Goal: Task Accomplishment & Management: Manage account settings

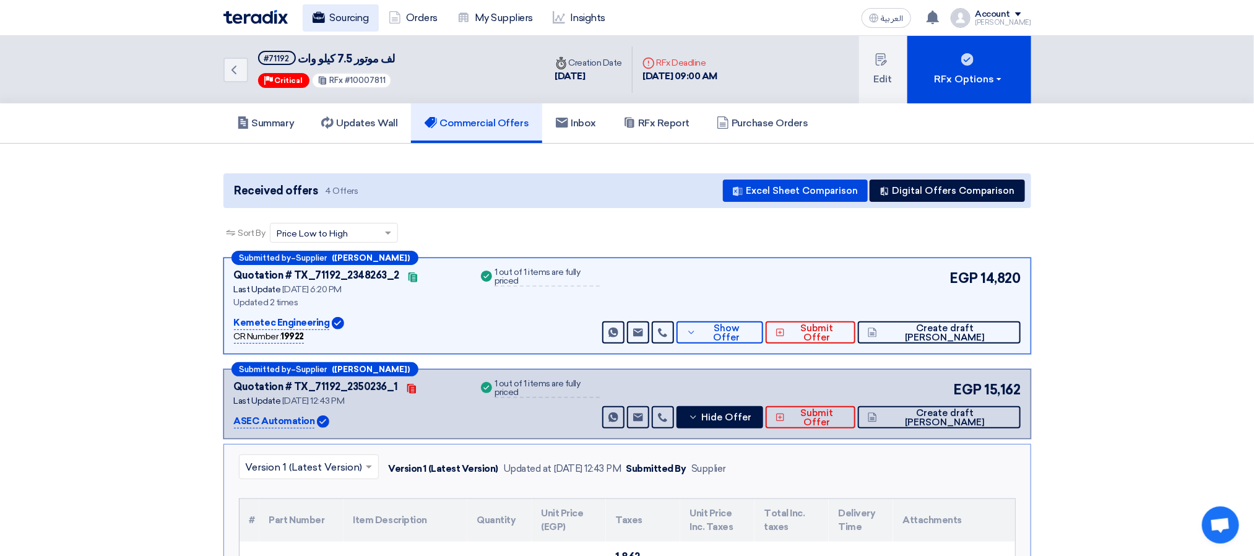
click at [341, 11] on link "Sourcing" at bounding box center [341, 17] width 76 height 27
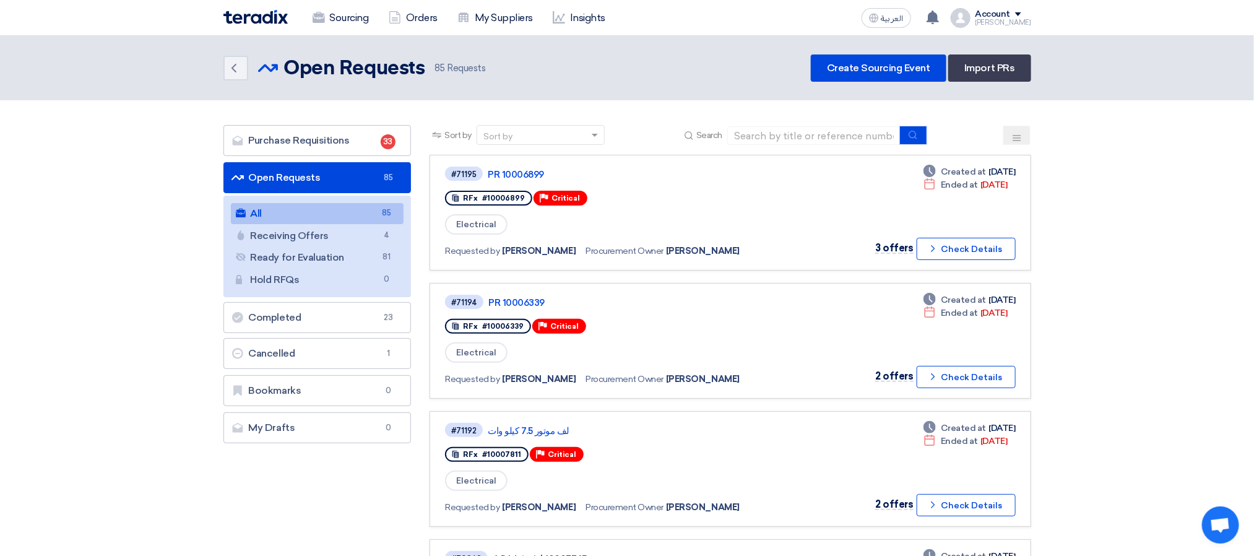
click at [630, 69] on div "Back Open Requests Open Requests 85 Requests Create Sourcing Event Import PRs" at bounding box center [628, 67] width 808 height 27
click at [600, 65] on div "Back Open Requests Open Requests 85 Requests Create Sourcing Event Import PRs" at bounding box center [628, 67] width 808 height 27
drag, startPoint x: 518, startPoint y: 56, endPoint x: 270, endPoint y: 56, distance: 248.3
click at [270, 56] on div "Back Open Requests Open Requests 85 Requests Create Sourcing Event Import PRs" at bounding box center [628, 67] width 808 height 27
click at [286, 87] on header "Back Open Requests Open Requests 85" at bounding box center [627, 68] width 1254 height 64
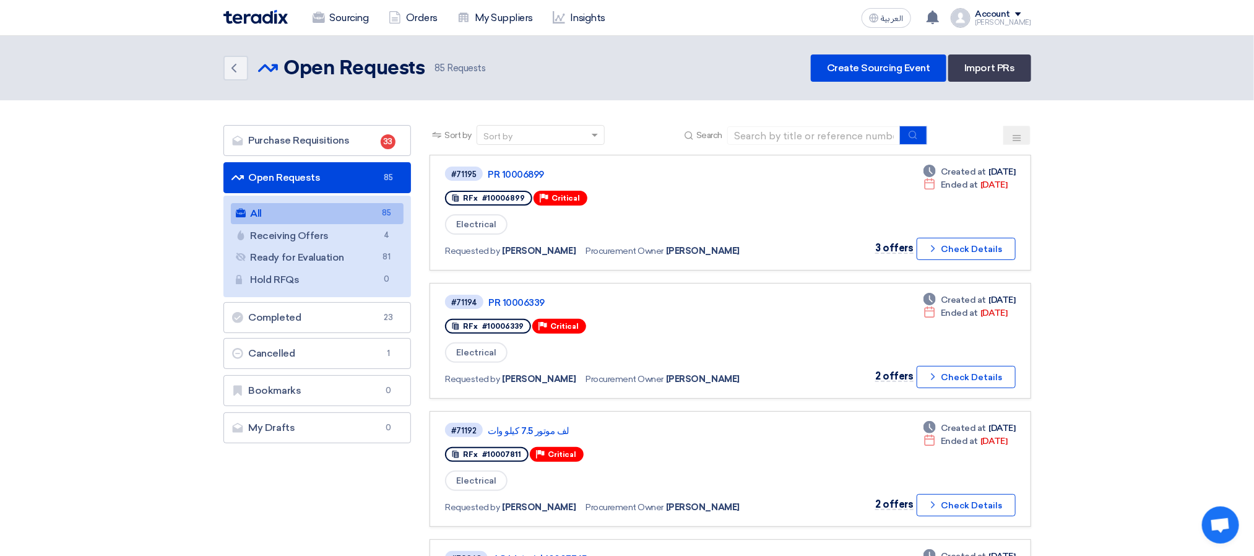
drag, startPoint x: 523, startPoint y: 82, endPoint x: 293, endPoint y: 58, distance: 230.4
click at [293, 58] on header "Back Open Requests Open Requests 85" at bounding box center [627, 68] width 1254 height 64
click at [531, 88] on header "Back Open Requests Open Requests 85" at bounding box center [627, 68] width 1254 height 64
drag, startPoint x: 533, startPoint y: 71, endPoint x: 242, endPoint y: 51, distance: 291.7
click at [242, 51] on header "Back Open Requests Open Requests 85" at bounding box center [627, 68] width 1254 height 64
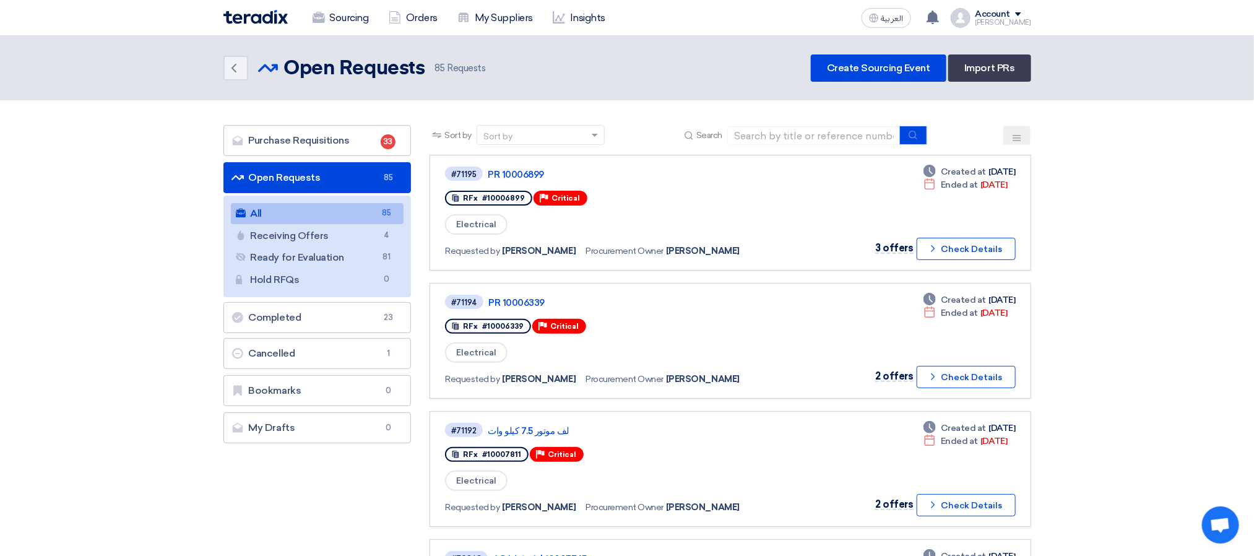
click at [346, 92] on header "Back Open Requests Open Requests 85" at bounding box center [627, 68] width 1254 height 64
drag, startPoint x: 511, startPoint y: 75, endPoint x: 254, endPoint y: 47, distance: 258.5
click at [255, 46] on header "Back Open Requests Open Requests 85" at bounding box center [627, 68] width 1254 height 64
click at [487, 91] on header "Back Open Requests Open Requests 85" at bounding box center [627, 68] width 1254 height 64
click at [524, 90] on header "Back Open Requests Open Requests 85" at bounding box center [627, 68] width 1254 height 64
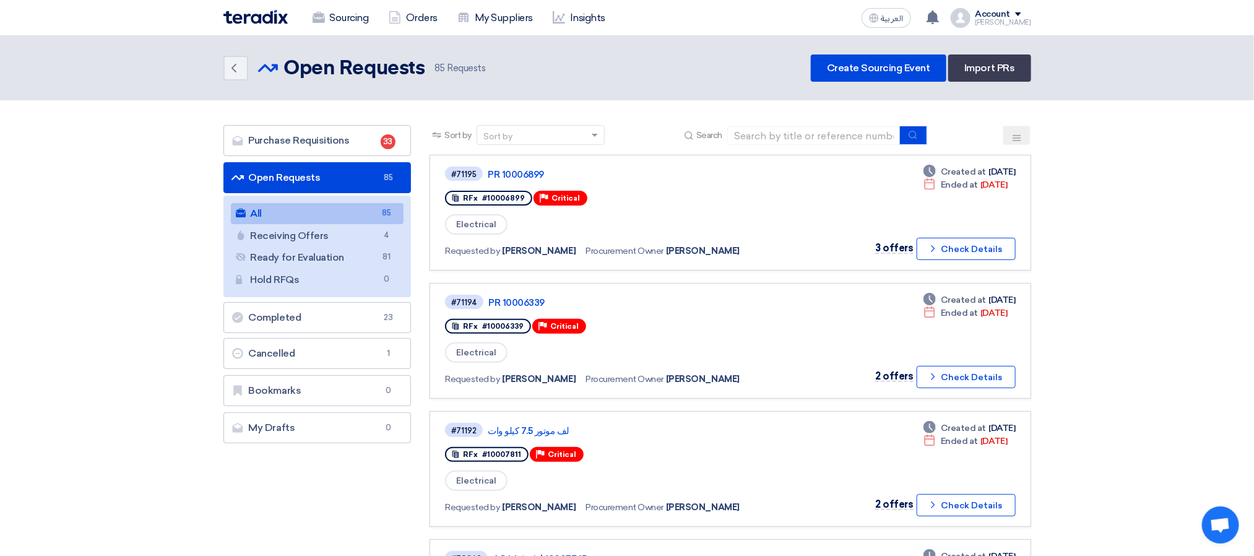
drag, startPoint x: 524, startPoint y: 69, endPoint x: 238, endPoint y: 53, distance: 285.9
click at [238, 53] on header "Back Open Requests Open Requests 85" at bounding box center [627, 68] width 1254 height 64
click at [266, 82] on header "Back Open Requests Open Requests 85" at bounding box center [627, 68] width 1254 height 64
drag, startPoint x: 511, startPoint y: 85, endPoint x: 201, endPoint y: 75, distance: 311.0
click at [230, 65] on header "Back Open Requests Open Requests 85" at bounding box center [627, 68] width 1254 height 64
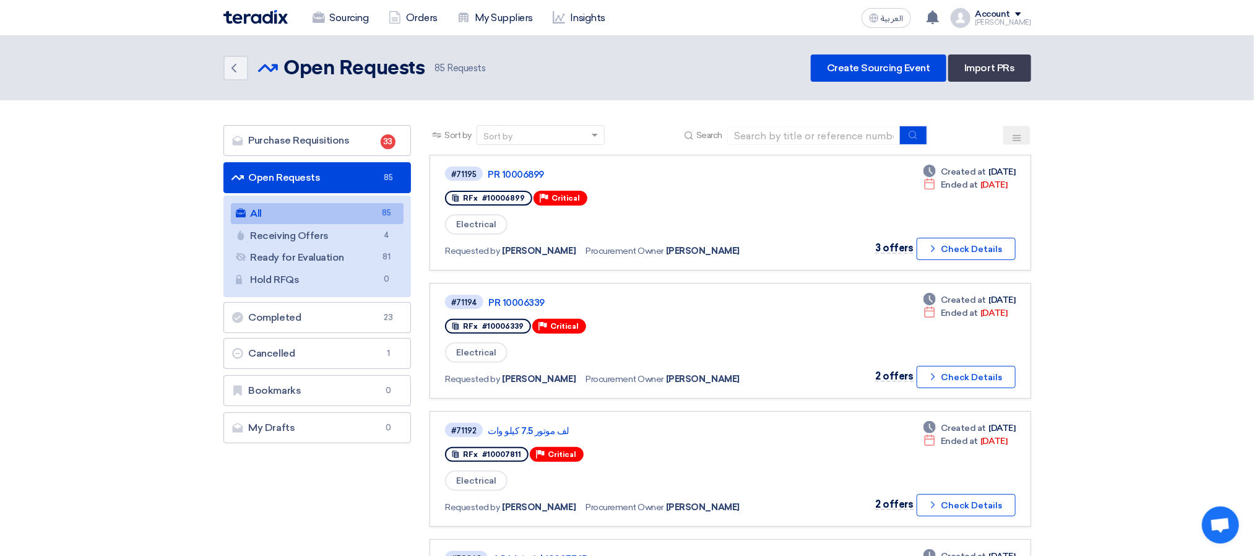
click at [175, 80] on header "Back Open Requests Open Requests 85" at bounding box center [627, 68] width 1254 height 64
click at [570, 71] on div "Back Open Requests Open Requests 85 Requests Create Sourcing Event Import PRs" at bounding box center [628, 67] width 808 height 27
click at [621, 84] on header "Back Open Requests Open Requests 85" at bounding box center [627, 68] width 1254 height 64
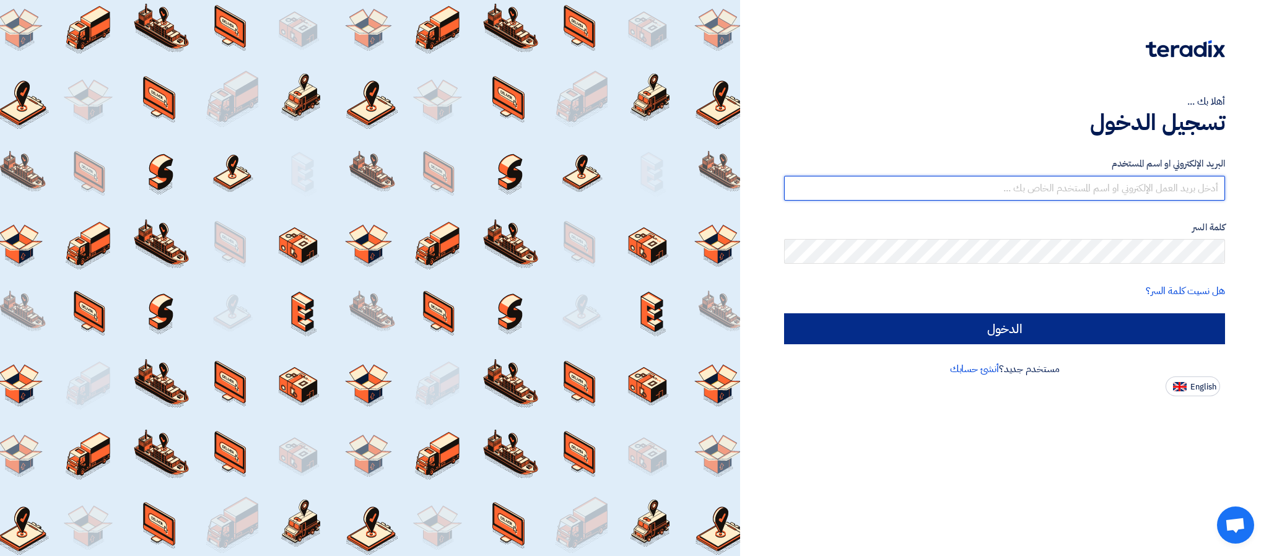
type input "[PERSON_NAME][EMAIL_ADDRESS][DOMAIN_NAME]"
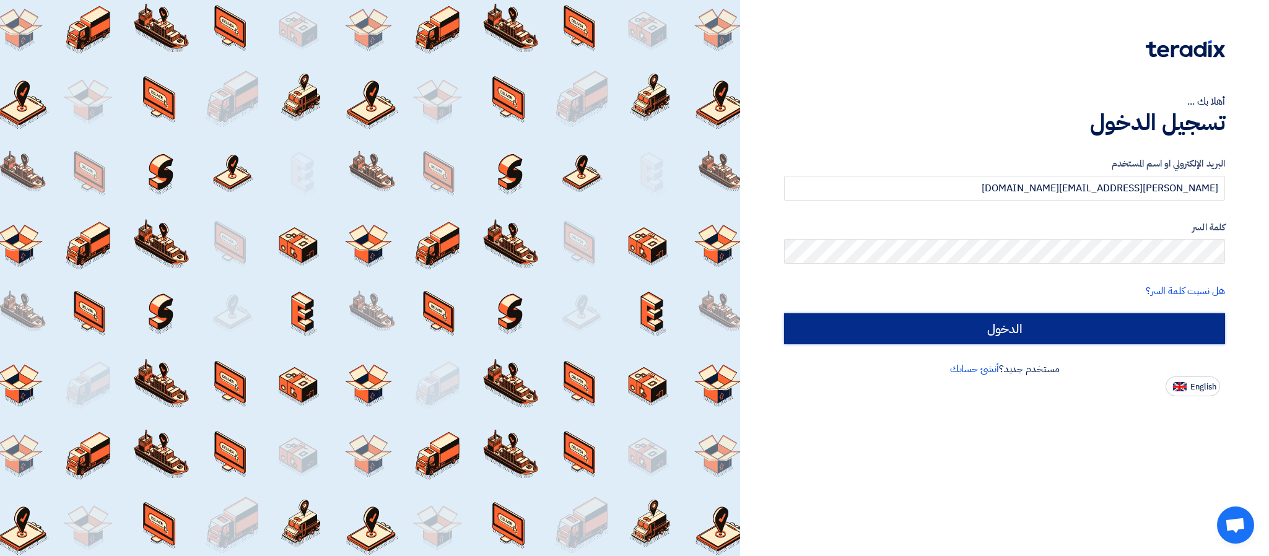
click at [1026, 321] on input "الدخول" at bounding box center [1004, 328] width 441 height 31
type input "Sign in"
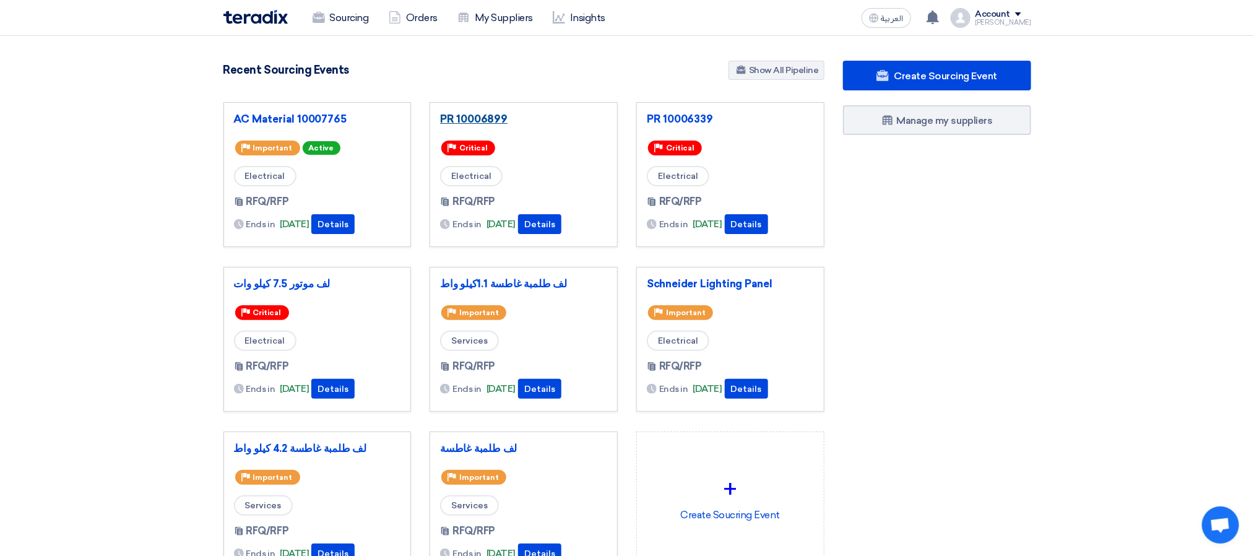
click at [477, 120] on link "PR 10006899" at bounding box center [523, 119] width 167 height 12
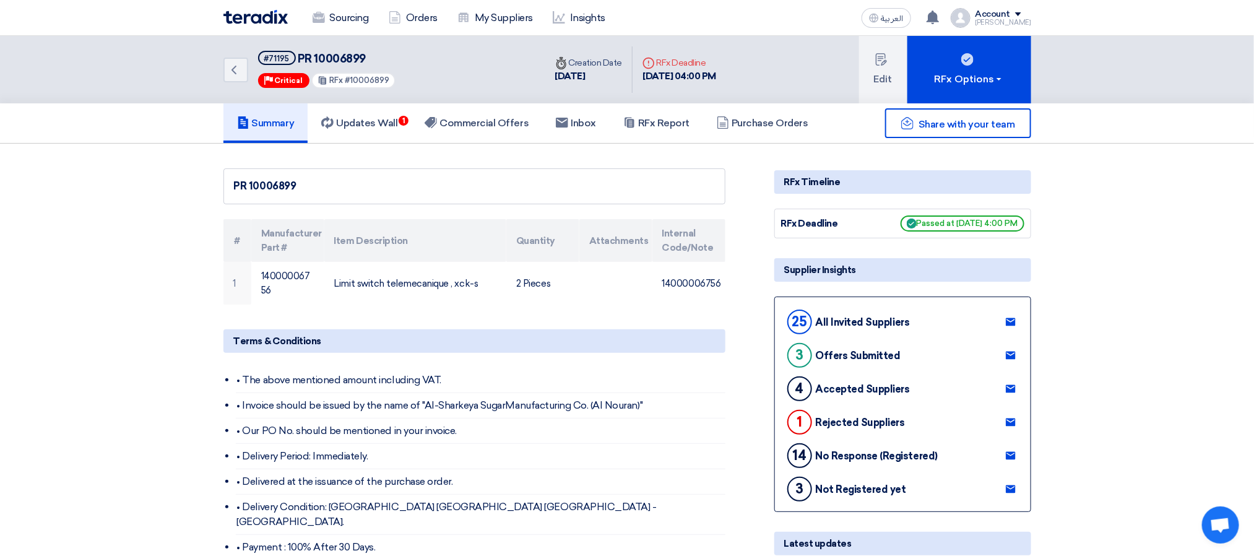
drag, startPoint x: 484, startPoint y: 281, endPoint x: 372, endPoint y: 311, distance: 115.3
click at [324, 273] on td "Limit switch telemecanique , xck-s" at bounding box center [415, 283] width 182 height 43
drag, startPoint x: 379, startPoint y: 314, endPoint x: 392, endPoint y: 312, distance: 13.1
click at [392, 106] on link "Updates Wall 1" at bounding box center [359, 123] width 103 height 40
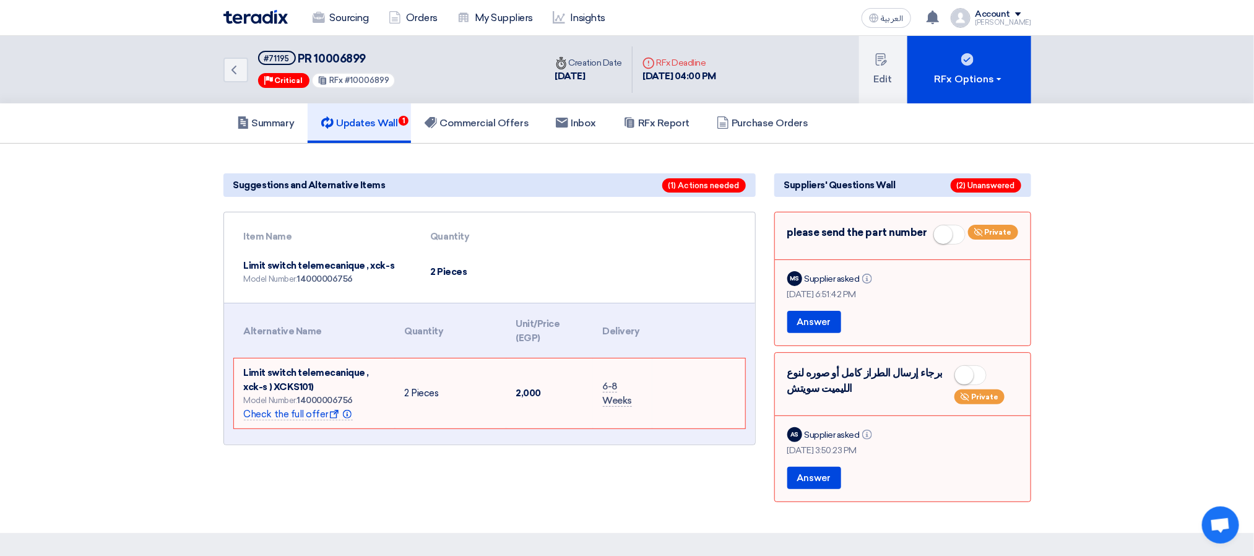
click at [1115, 364] on section "Suggestions and Alternative Items (1) Actions needed Item Name Quantity Limit s…" at bounding box center [627, 338] width 1254 height 389
click at [456, 123] on h5 "Commercial Offers" at bounding box center [477, 123] width 104 height 12
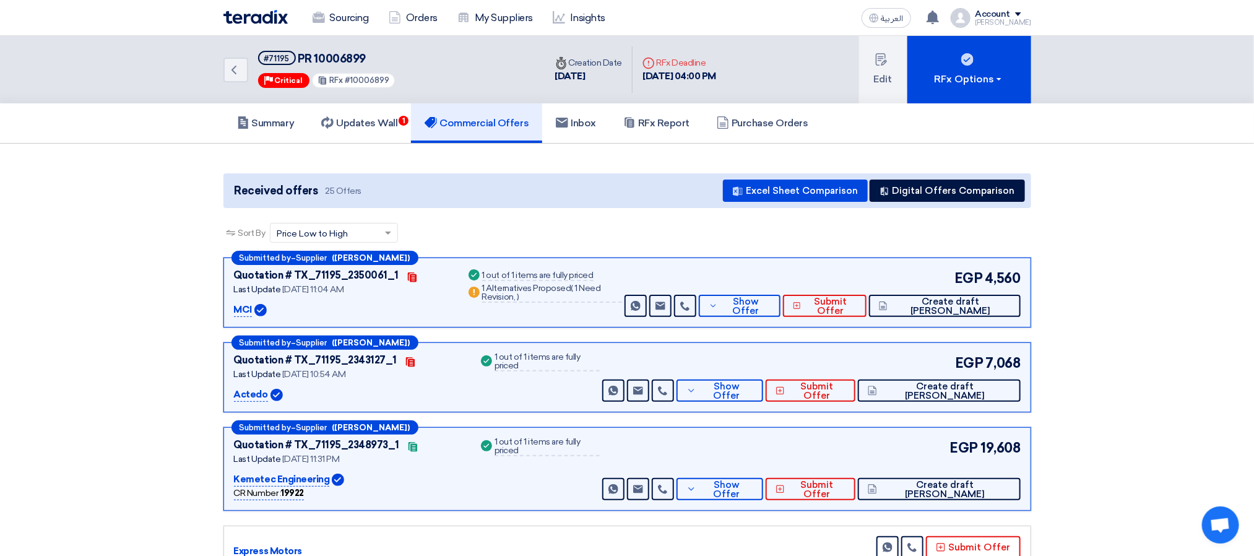
click at [640, 197] on div "Received offers 25 Offers Excel Sheet Comparison Digital Offers Comparison" at bounding box center [628, 190] width 808 height 35
click at [463, 72] on div "Back #71195 PR 10006899 Priority Critical RFx #10006899" at bounding box center [385, 69] width 322 height 67
drag, startPoint x: 443, startPoint y: 76, endPoint x: 202, endPoint y: 28, distance: 244.9
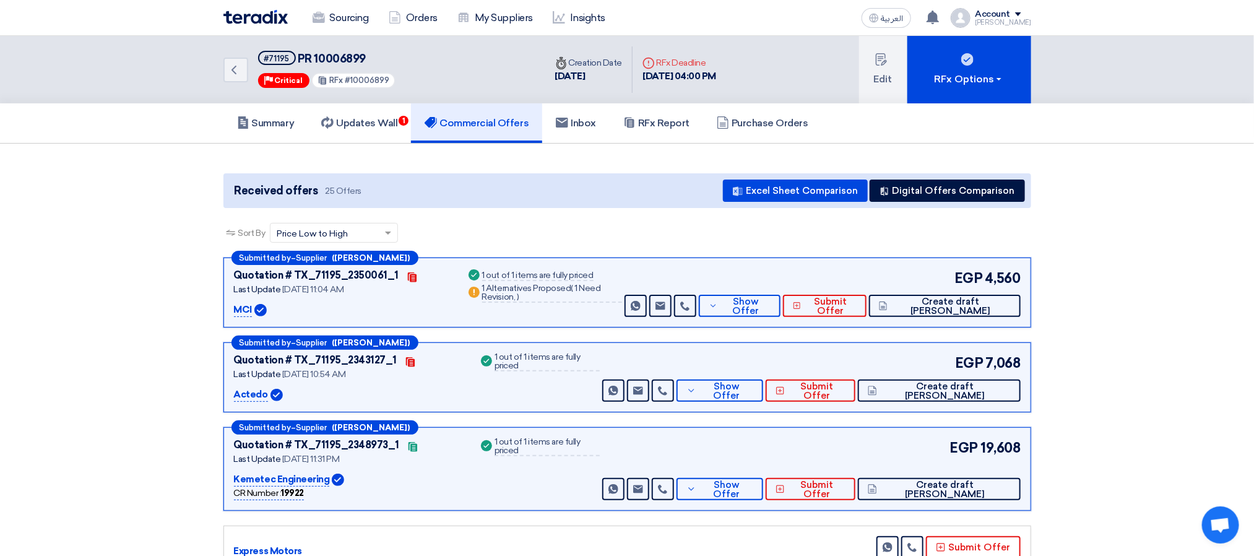
click at [437, 54] on div "Back #71195 PR 10006899 Priority Critical RFx #10006899" at bounding box center [385, 69] width 322 height 67
click at [368, 120] on h5 "Updates Wall 1" at bounding box center [359, 123] width 76 height 12
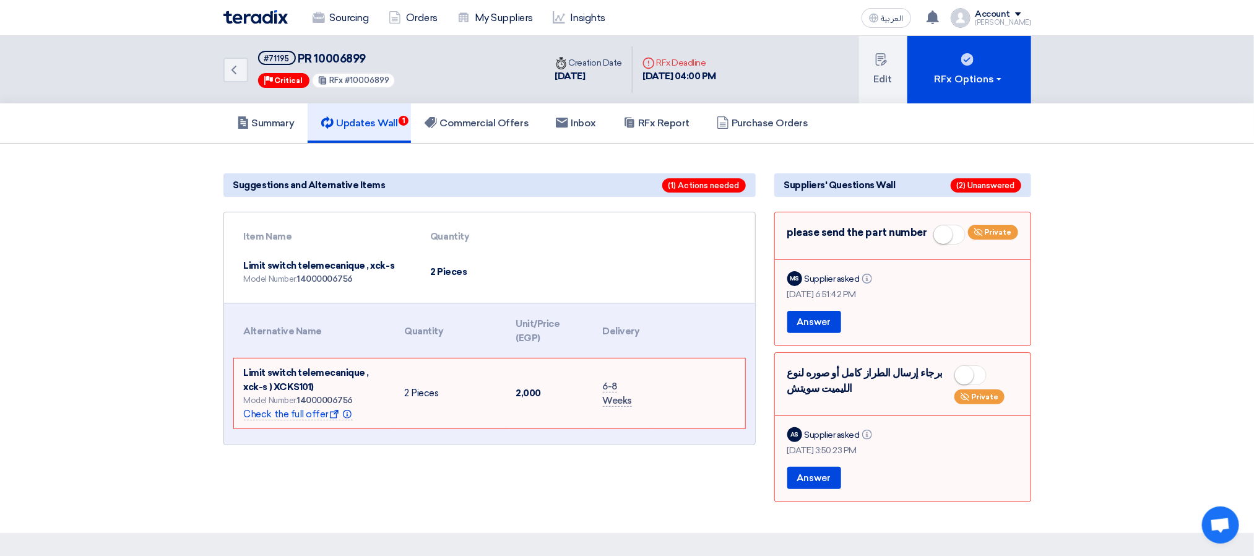
click at [886, 147] on section "Suggestions and Alternative Items (1) Actions needed Item Name Quantity Limit s…" at bounding box center [627, 338] width 1254 height 389
click at [857, 144] on section "Suggestions and Alternative Items (1) Actions needed Item Name Quantity Limit s…" at bounding box center [627, 338] width 1254 height 389
